Goal: Information Seeking & Learning: Learn about a topic

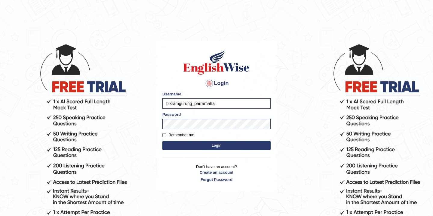
click at [212, 147] on button "Login" at bounding box center [216, 145] width 108 height 9
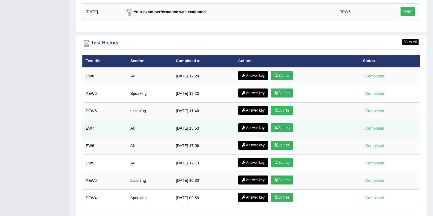
scroll to position [842, 0]
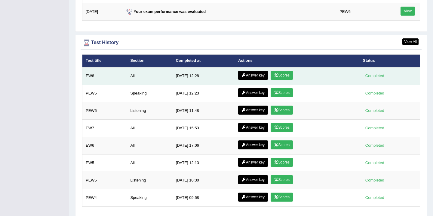
click at [283, 77] on link "Scores" at bounding box center [281, 75] width 22 height 9
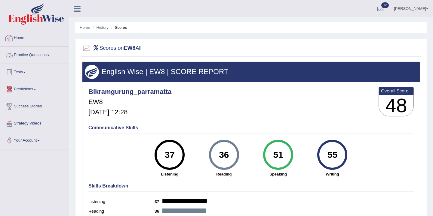
click at [21, 39] on link "Home" at bounding box center [34, 37] width 68 height 15
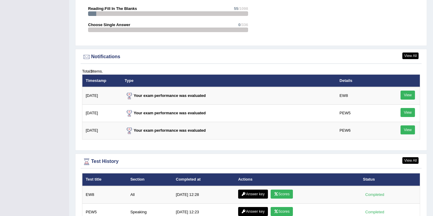
scroll to position [706, 0]
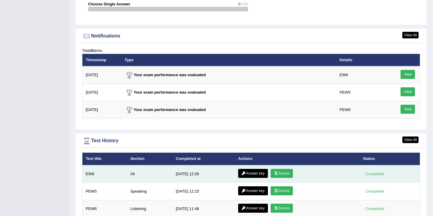
click at [253, 175] on link "Answer key" at bounding box center [253, 173] width 30 height 9
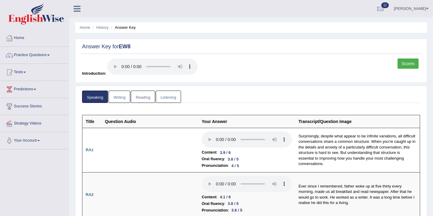
click at [120, 99] on link "Writing" at bounding box center [119, 97] width 22 height 12
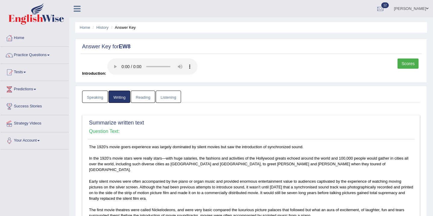
click at [145, 96] on link "Reading" at bounding box center [143, 97] width 24 height 12
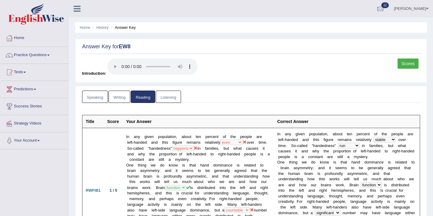
click at [170, 101] on link "Listening" at bounding box center [168, 97] width 25 height 12
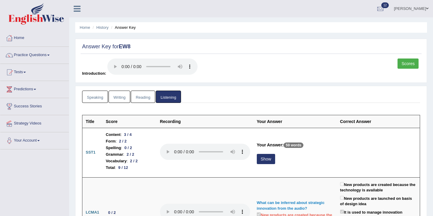
click at [403, 65] on link "Scores" at bounding box center [407, 64] width 21 height 10
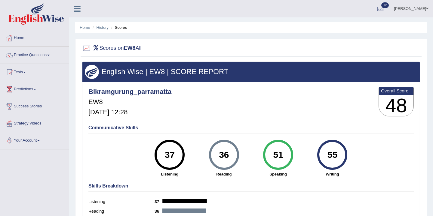
drag, startPoint x: 231, startPoint y: 157, endPoint x: 220, endPoint y: 156, distance: 11.4
click at [220, 156] on div "36" at bounding box center [224, 154] width 22 height 25
click at [31, 73] on link "Tests" at bounding box center [34, 71] width 68 height 15
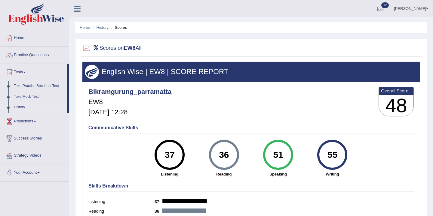
click at [30, 106] on link "History" at bounding box center [39, 107] width 56 height 11
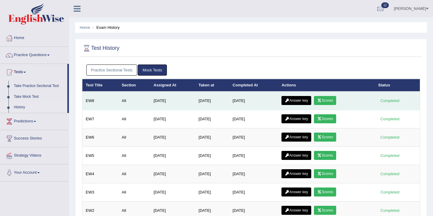
click at [303, 100] on link "Answer key" at bounding box center [296, 100] width 30 height 9
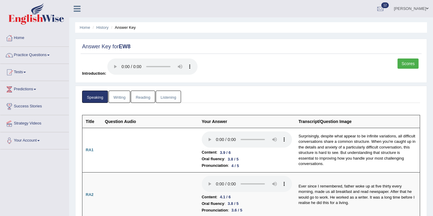
click at [170, 100] on link "Listening" at bounding box center [168, 97] width 25 height 12
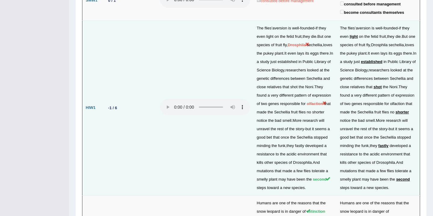
scroll to position [1023, 0]
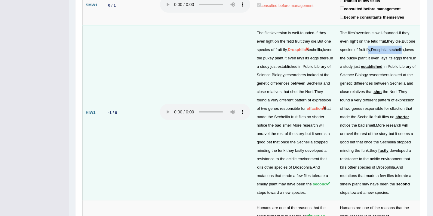
drag, startPoint x: 411, startPoint y: 32, endPoint x: 374, endPoint y: 30, distance: 37.0
click at [376, 30] on td "The flies ’ aversion is well - founded - if they even light on the fetid fruit …" at bounding box center [377, 112] width 83 height 175
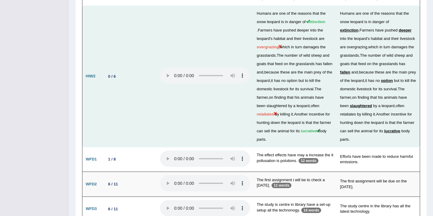
scroll to position [1217, 0]
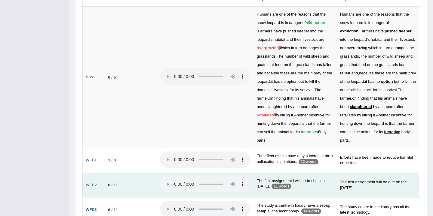
drag, startPoint x: 275, startPoint y: 168, endPoint x: 255, endPoint y: 168, distance: 19.2
click at [255, 173] on td "The first assignment i will be to check a [DATE]. 11 words" at bounding box center [294, 185] width 83 height 25
click at [262, 173] on td "The first assignment i will be to check a [DATE]. 11 words" at bounding box center [294, 185] width 83 height 25
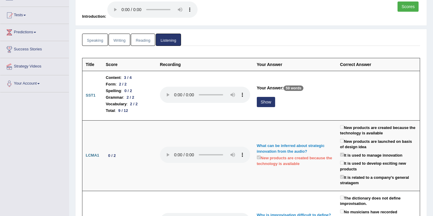
scroll to position [0, 0]
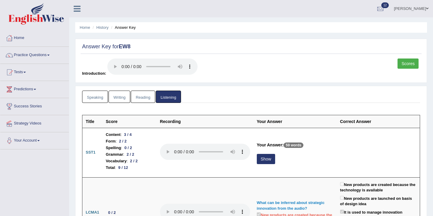
click at [147, 99] on link "Reading" at bounding box center [143, 97] width 24 height 12
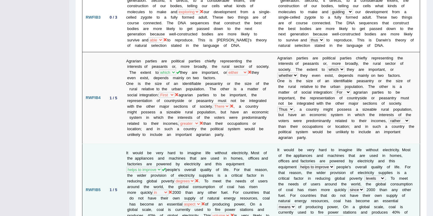
scroll to position [435, 0]
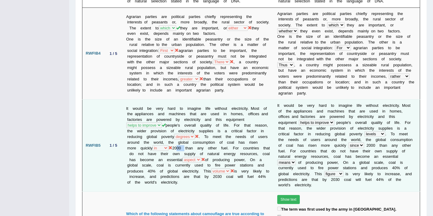
drag, startPoint x: 221, startPoint y: 140, endPoint x: 211, endPoint y: 142, distance: 10.4
click at [211, 142] on td "It would be very hard to imagine life without electricity. Most of the applianc…" at bounding box center [198, 146] width 151 height 92
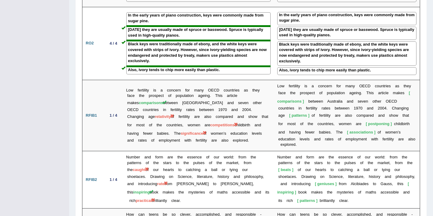
scroll to position [832, 0]
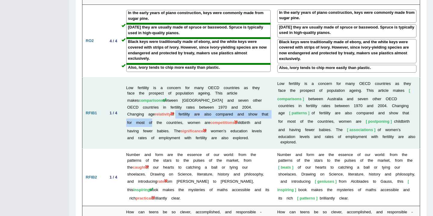
drag, startPoint x: 147, startPoint y: 105, endPoint x: 127, endPoint y: 109, distance: 20.5
click at [127, 109] on td "Low fertility is a concern for many OECD countries as they face the prospect of…" at bounding box center [198, 113] width 151 height 71
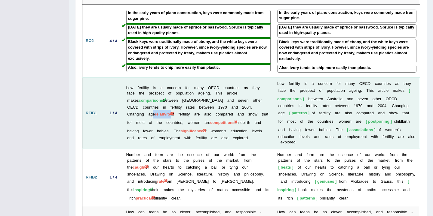
drag, startPoint x: 145, startPoint y: 101, endPoint x: 126, endPoint y: 108, distance: 19.9
click at [126, 108] on td "Low fertility is a concern for many OECD countries as they face the prospect of…" at bounding box center [198, 113] width 151 height 71
drag, startPoint x: 219, startPoint y: 112, endPoint x: 193, endPoint y: 115, distance: 25.7
click at [193, 115] on td "Low fertility is a concern for many OECD countries as they face the prospect of…" at bounding box center [198, 113] width 151 height 71
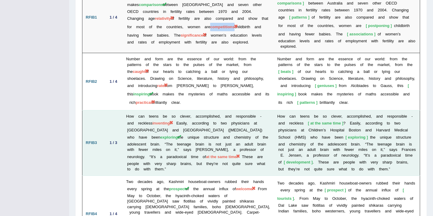
scroll to position [931, 0]
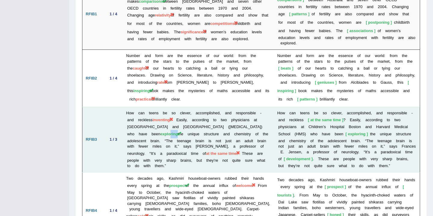
drag, startPoint x: 181, startPoint y: 122, endPoint x: 171, endPoint y: 123, distance: 10.6
click at [171, 132] on span "exploring" at bounding box center [169, 134] width 18 height 5
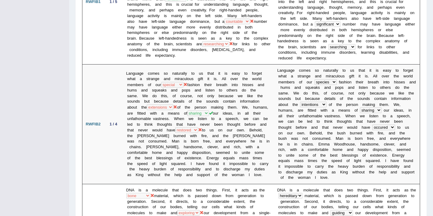
scroll to position [0, 0]
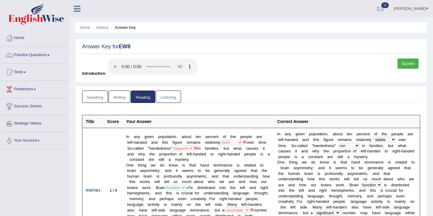
click at [100, 99] on link "Speaking" at bounding box center [95, 97] width 26 height 12
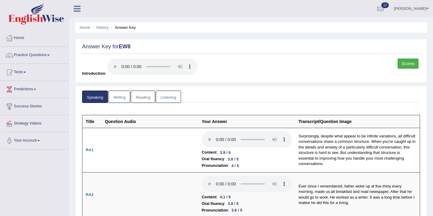
click at [125, 98] on link "Writing" at bounding box center [119, 97] width 22 height 12
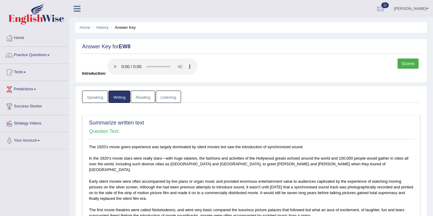
click at [144, 97] on link "Reading" at bounding box center [143, 97] width 24 height 12
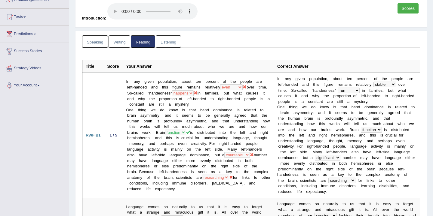
scroll to position [24, 0]
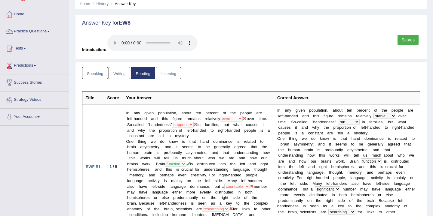
click at [163, 74] on link "Listening" at bounding box center [168, 73] width 25 height 12
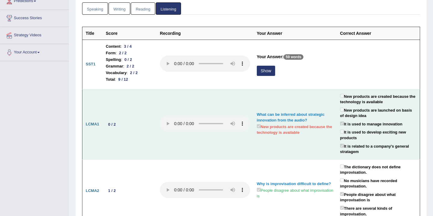
scroll to position [0, 0]
